Goal: Find specific page/section: Find specific page/section

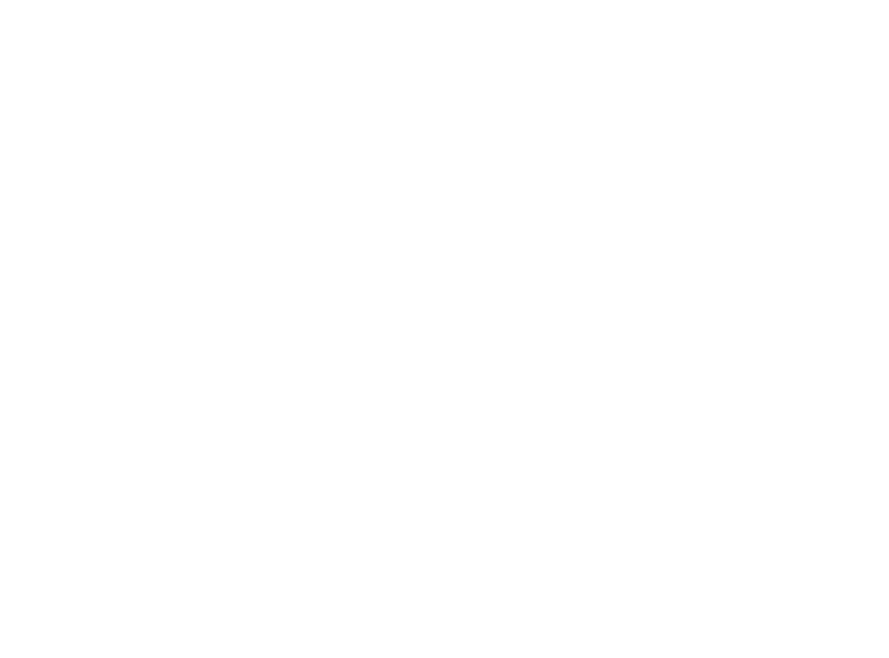
select select "Song"
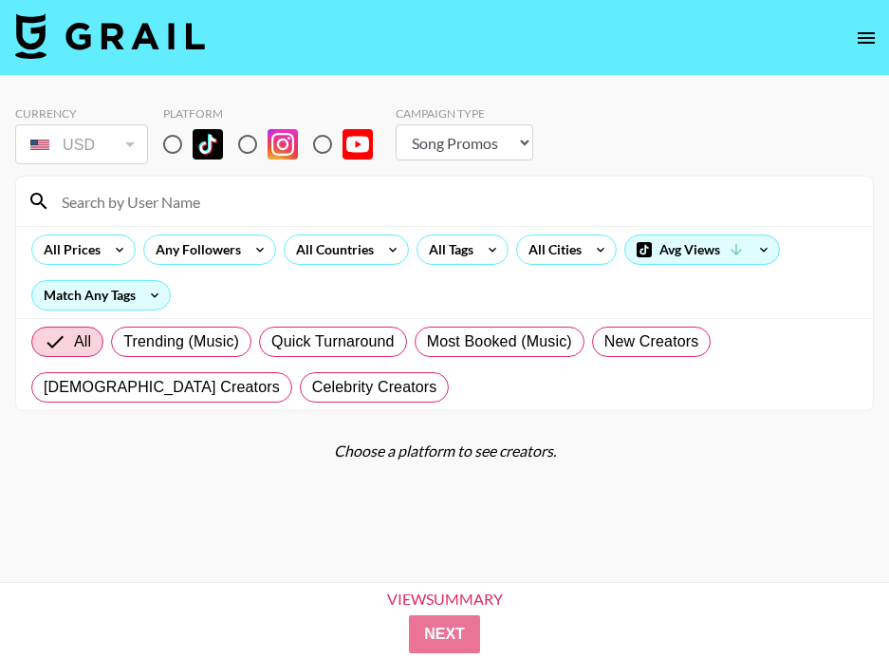
click at [173, 139] on input "radio" at bounding box center [173, 144] width 40 height 40
radio input "true"
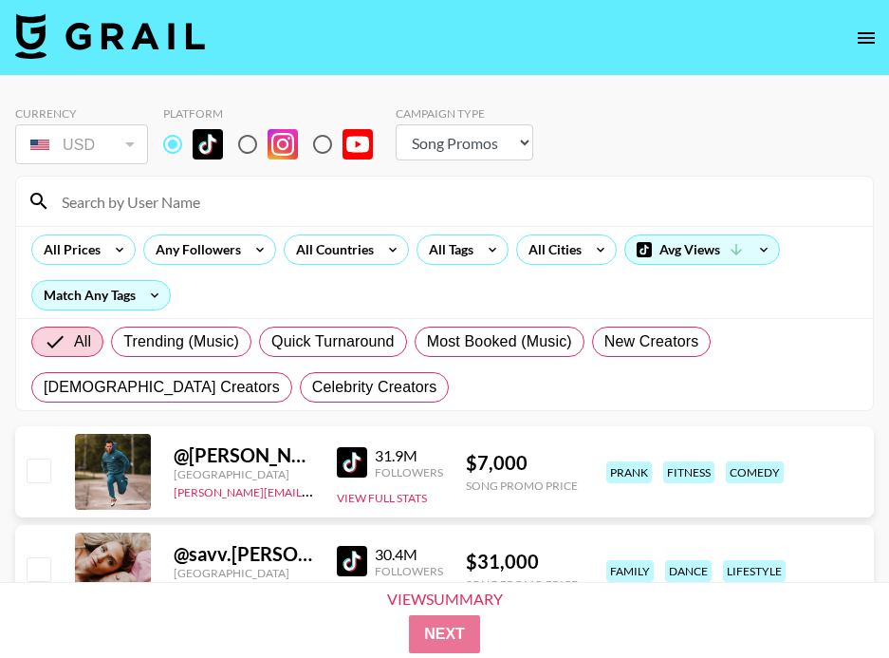
click at [176, 193] on input at bounding box center [456, 201] width 812 height 30
paste input "@nico1eodeon"
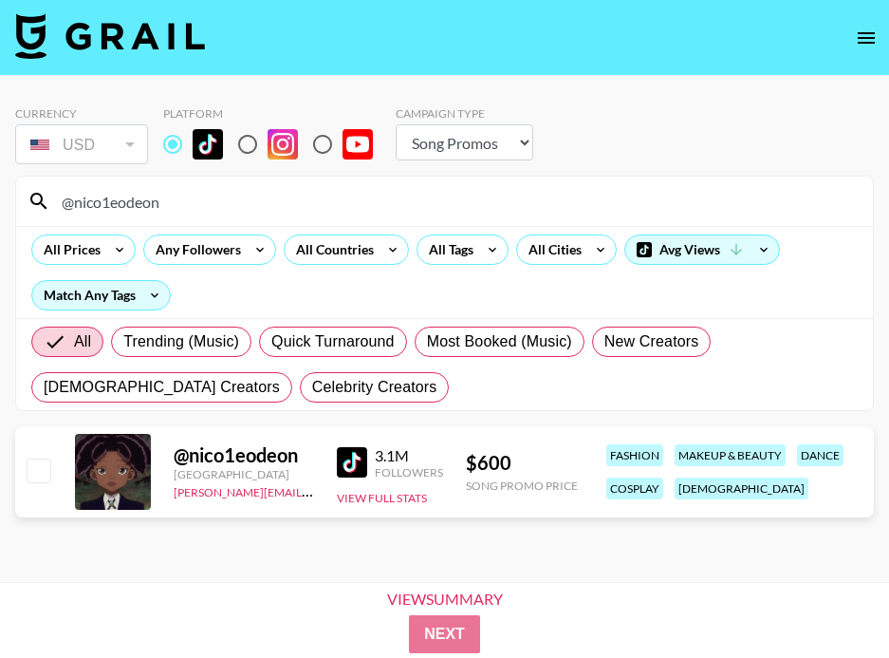
drag, startPoint x: 185, startPoint y: 200, endPoint x: -16, endPoint y: 200, distance: 201.2
click at [0, 200] on html "Currency USD USD ​ Platform Campaign Type Choose Type... Song Promos Brand Prom…" at bounding box center [444, 359] width 889 height 719
paste input "[PERSON_NAME].sherlie_"
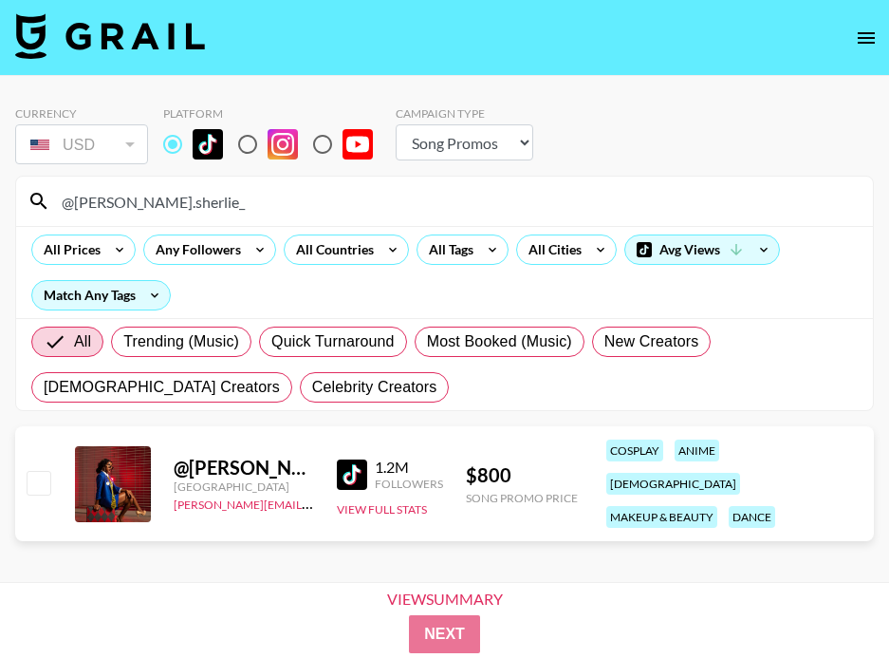
drag, startPoint x: 144, startPoint y: 213, endPoint x: 77, endPoint y: 212, distance: 67.4
click at [77, 213] on input "@[PERSON_NAME].sherlie_" at bounding box center [456, 201] width 812 height 30
drag, startPoint x: 180, startPoint y: 192, endPoint x: -16, endPoint y: 192, distance: 196.5
click at [0, 192] on html "Currency USD USD ​ Platform Campaign Type Choose Type... Song Promos Brand Prom…" at bounding box center [444, 359] width 889 height 719
drag, startPoint x: 146, startPoint y: 201, endPoint x: -16, endPoint y: 201, distance: 162.3
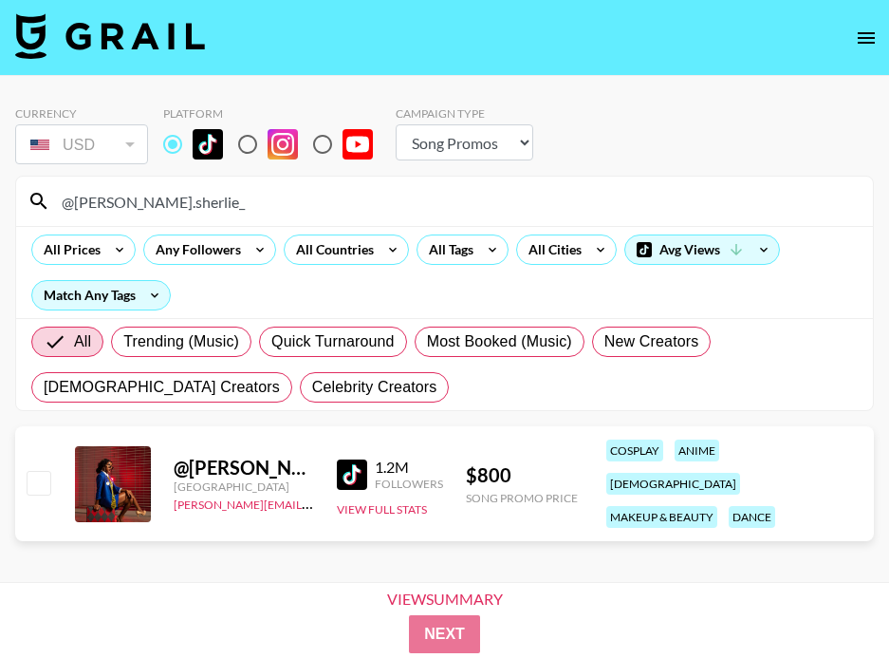
click at [0, 201] on html "Currency USD USD ​ Platform Campaign Type Choose Type... Song Promos Brand Prom…" at bounding box center [444, 359] width 889 height 719
paste input "misty_raines"
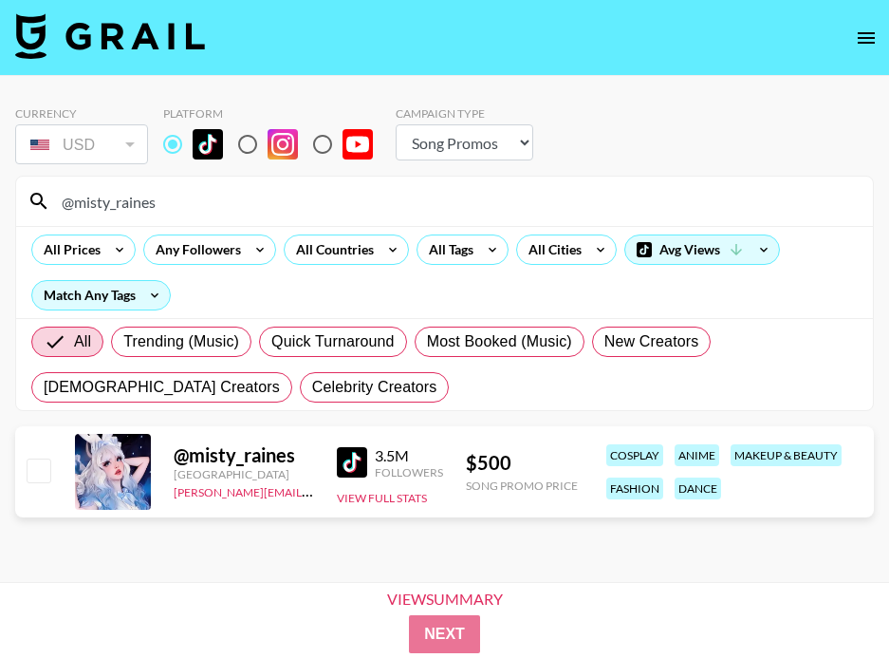
drag, startPoint x: 285, startPoint y: 208, endPoint x: -16, endPoint y: 206, distance: 300.9
click at [0, 206] on html "Currency USD USD ​ Platform Campaign Type Choose Type... Song Promos Brand Prom…" at bounding box center [444, 359] width 889 height 719
paste input "swaggy_cucumber"
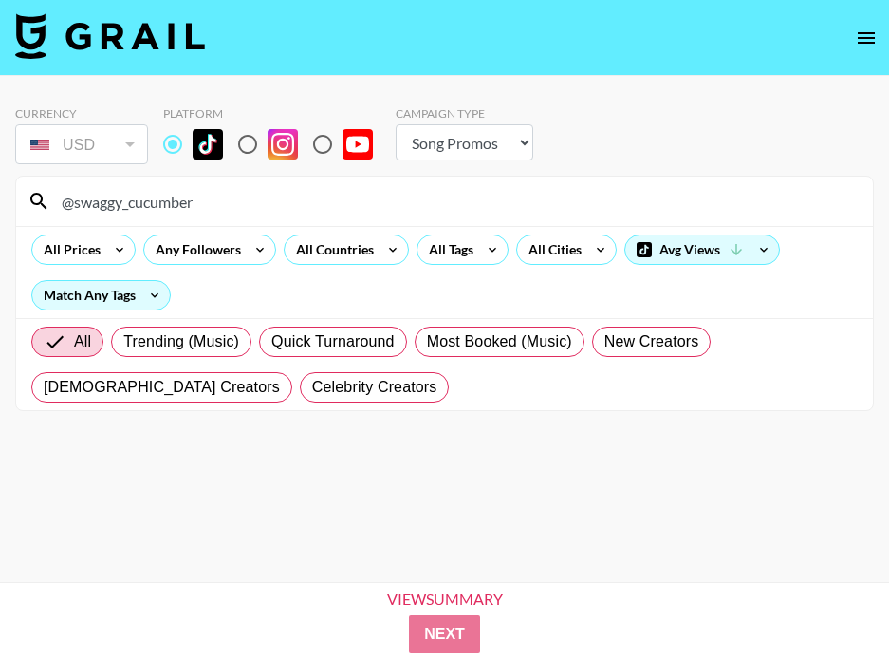
type input "@swaggy_cucumber"
